Goal: Use online tool/utility: Use online tool/utility

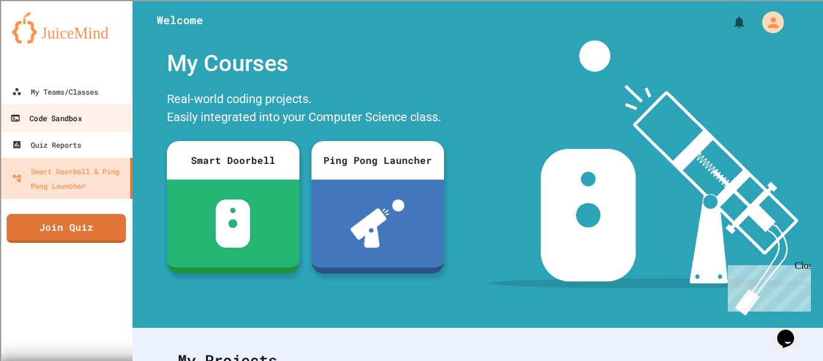
click at [82, 126] on link "Code Sandbox" at bounding box center [66, 117] width 137 height 27
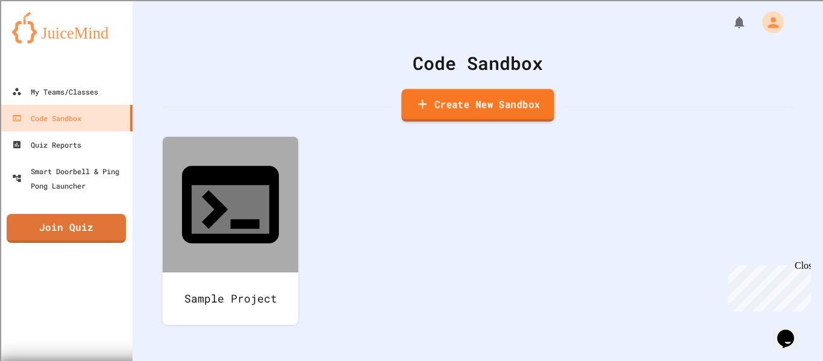
click at [443, 108] on link "Create New Sandbox" at bounding box center [477, 105] width 153 height 33
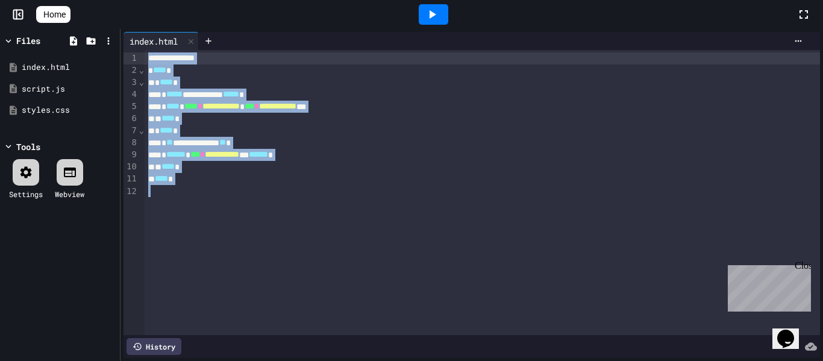
drag, startPoint x: 247, startPoint y: 220, endPoint x: 122, endPoint y: 49, distance: 212.0
click at [122, 49] on div "**********" at bounding box center [471, 195] width 702 height 332
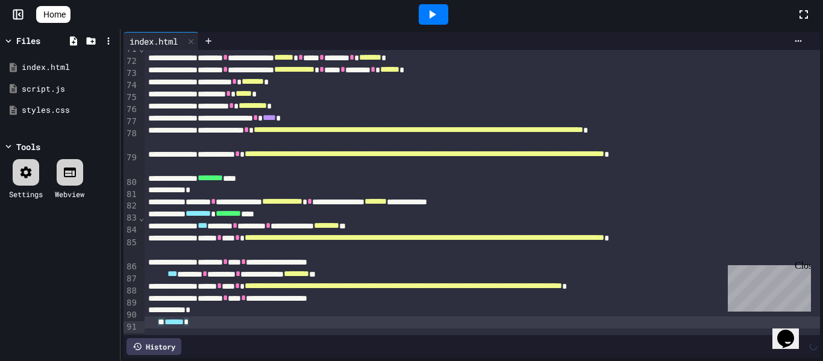
scroll to position [851, 0]
click at [439, 15] on icon at bounding box center [432, 14] width 14 height 14
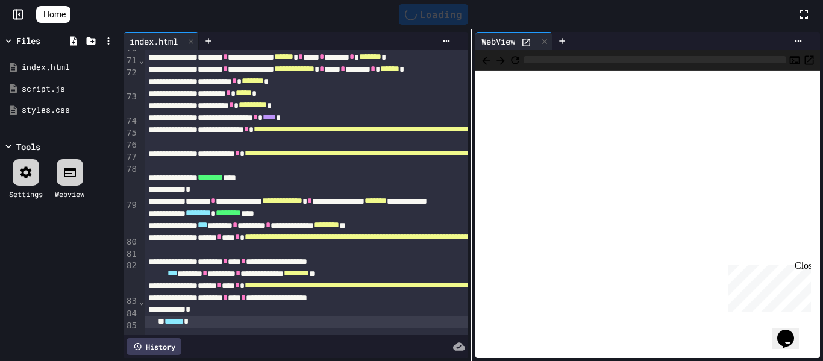
scroll to position [971, 0]
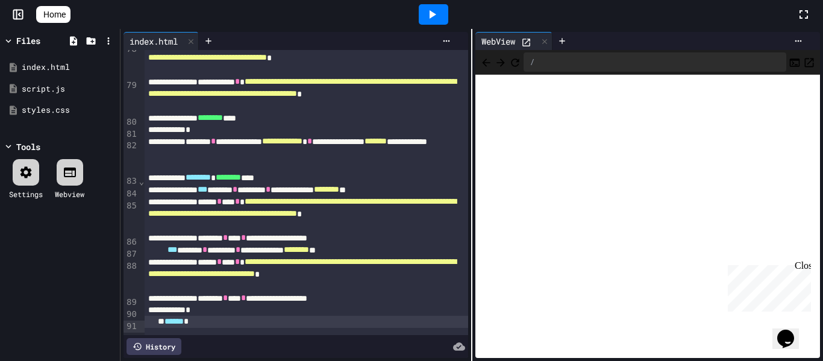
click at [593, 37] on div at bounding box center [689, 41] width 236 height 10
